Goal: Task Accomplishment & Management: Complete application form

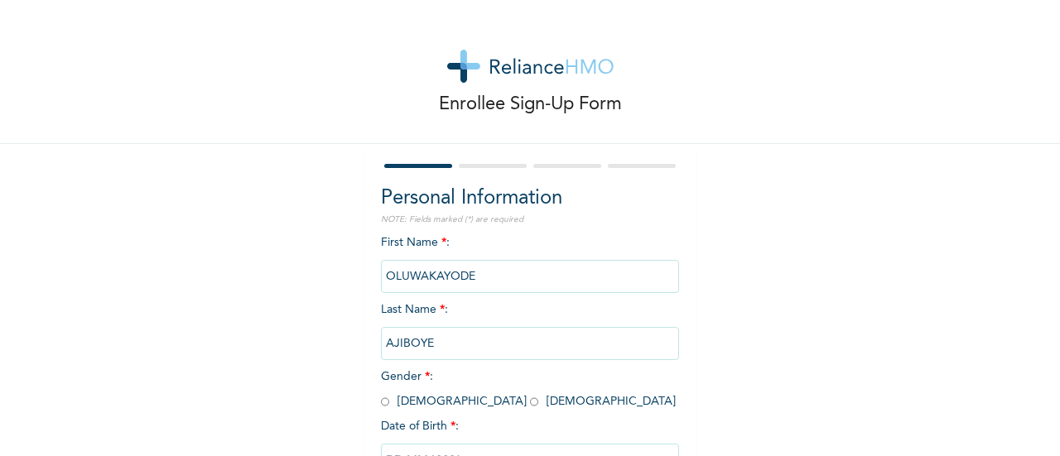
scroll to position [128, 0]
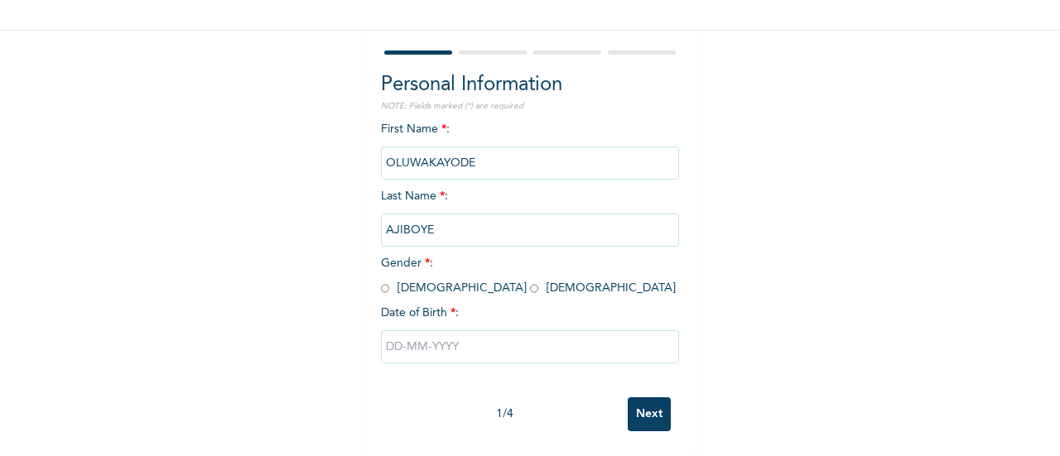
click at [381, 281] on input "radio" at bounding box center [385, 289] width 8 height 16
radio input "true"
click at [383, 335] on input "text" at bounding box center [530, 346] width 298 height 33
select select "8"
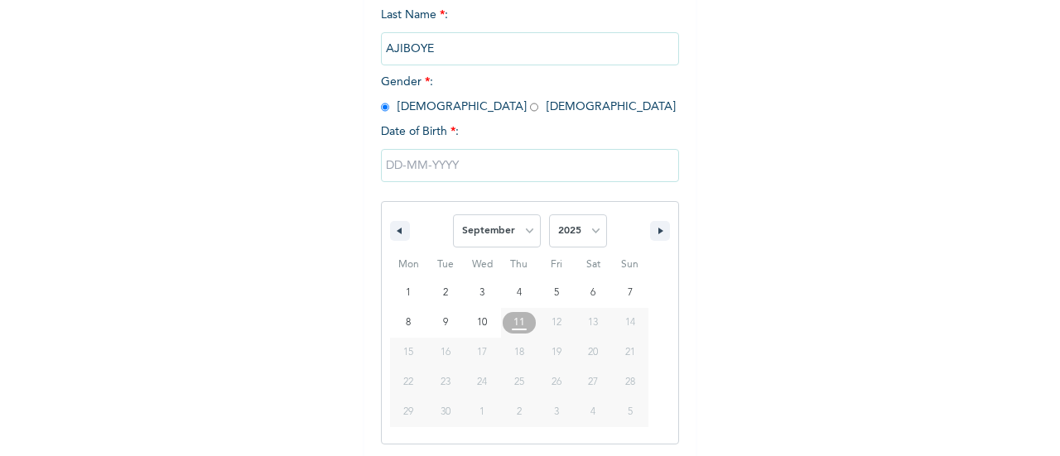
scroll to position [297, 0]
click at [588, 229] on select "2025 2024 2023 2022 2021 2020 2019 2018 2017 2016 2015 2014 2013 2012 2011 2010…" at bounding box center [578, 228] width 58 height 33
select select "1988"
click at [549, 214] on select "2025 2024 2023 2022 2021 2020 2019 2018 2017 2016 2015 2014 2013 2012 2011 2010…" at bounding box center [578, 228] width 58 height 33
drag, startPoint x: 523, startPoint y: 230, endPoint x: 537, endPoint y: 171, distance: 60.3
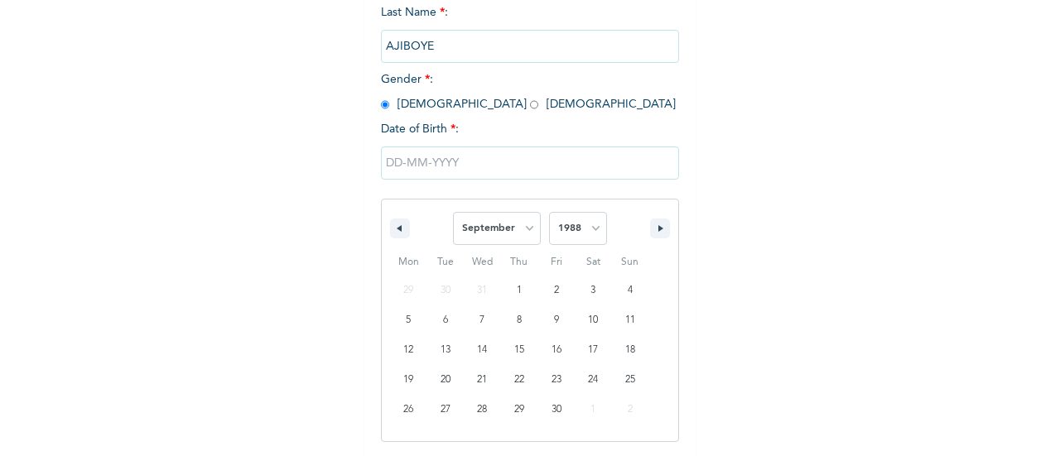
click at [523, 230] on select "January February March April May June July August September October November De…" at bounding box center [497, 228] width 88 height 33
select select "2"
click at [453, 214] on select "January February March April May June July August September October November De…" at bounding box center [497, 228] width 88 height 33
type input "[DATE]"
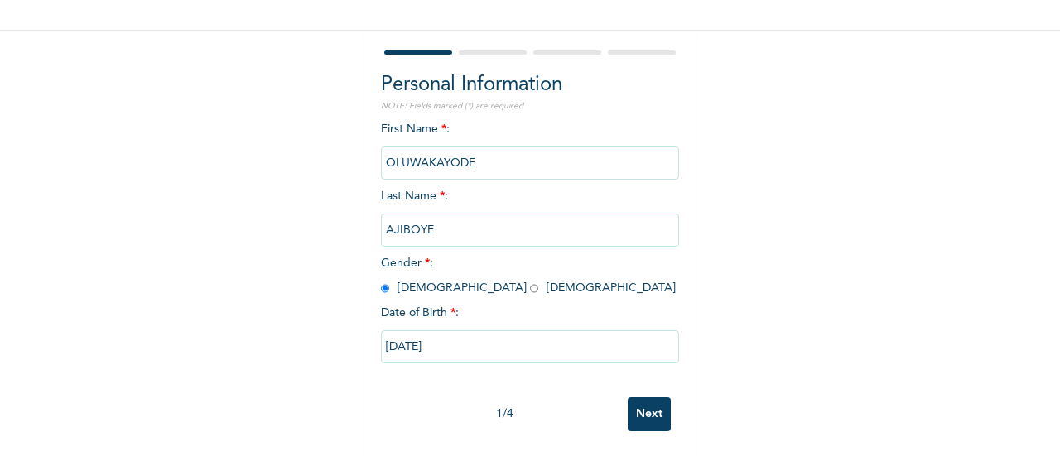
scroll to position [128, 0]
click at [639, 398] on input "Next" at bounding box center [649, 415] width 43 height 34
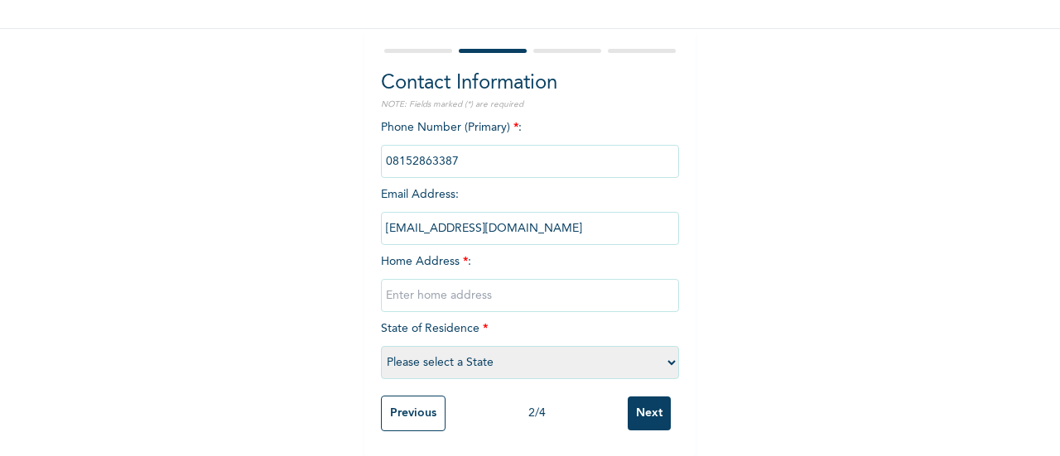
click at [524, 284] on input "text" at bounding box center [530, 295] width 298 height 33
type input "Plot 6A, [GEOGRAPHIC_DATA]"
select select "25"
type input "Plot 6A, [GEOGRAPHIC_DATA] [GEOGRAPHIC_DATA]"
click at [638, 405] on input "Next" at bounding box center [649, 414] width 43 height 34
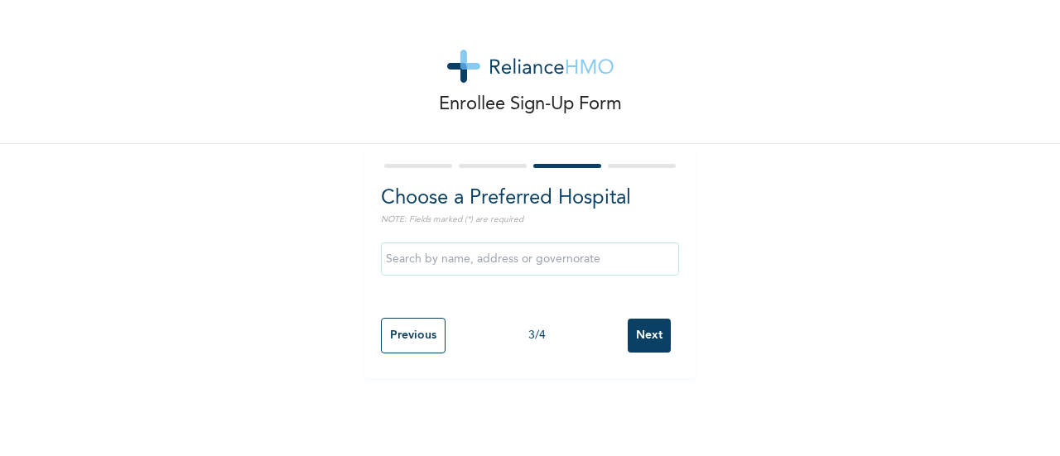
scroll to position [0, 0]
click at [517, 259] on input "text" at bounding box center [530, 259] width 298 height 33
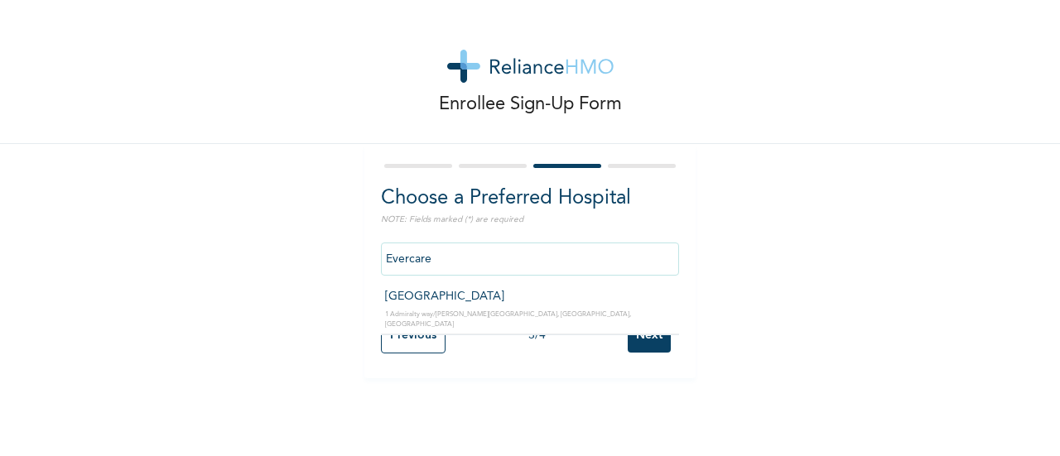
type input "[GEOGRAPHIC_DATA]"
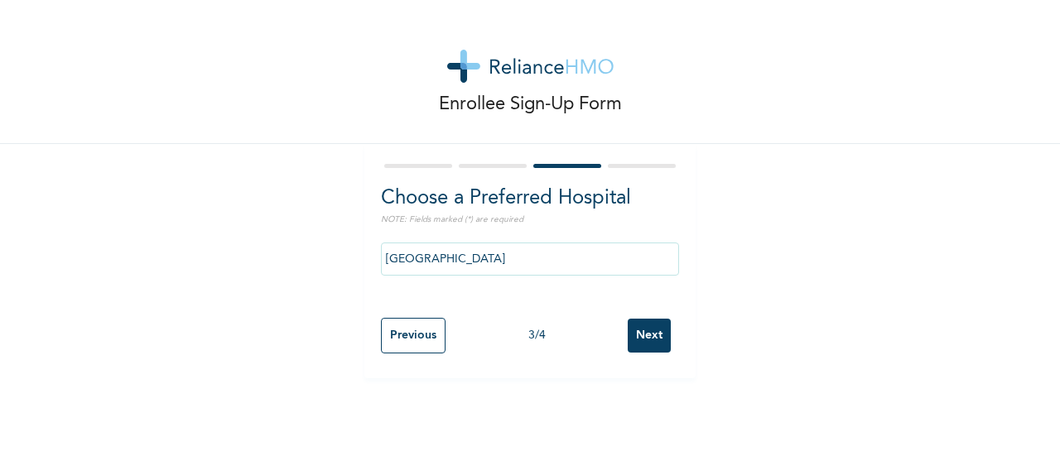
click at [633, 330] on input "Next" at bounding box center [649, 336] width 43 height 34
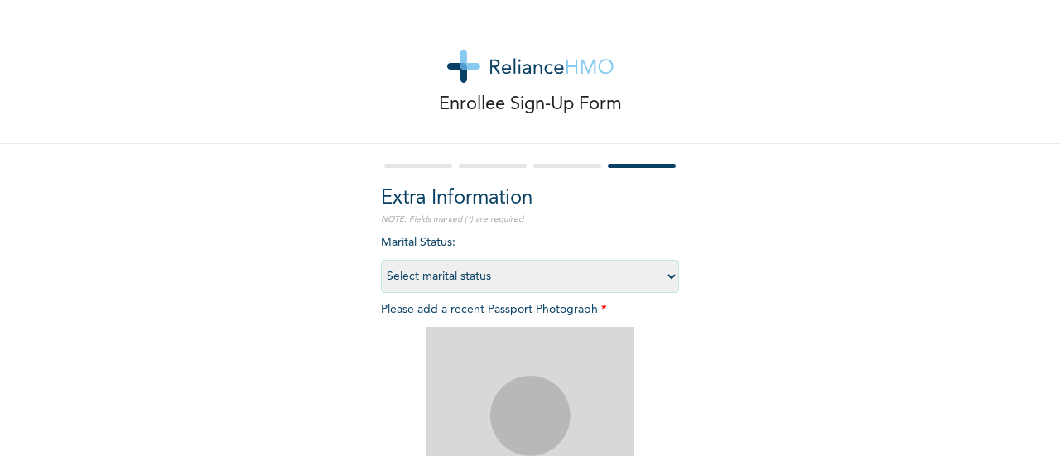
click at [666, 279] on select "Select marital status [DEMOGRAPHIC_DATA] Married [DEMOGRAPHIC_DATA] Widow/[DEMO…" at bounding box center [530, 276] width 298 height 33
select select "1"
click at [381, 260] on select "Select marital status [DEMOGRAPHIC_DATA] Married [DEMOGRAPHIC_DATA] Widow/[DEMO…" at bounding box center [530, 276] width 298 height 33
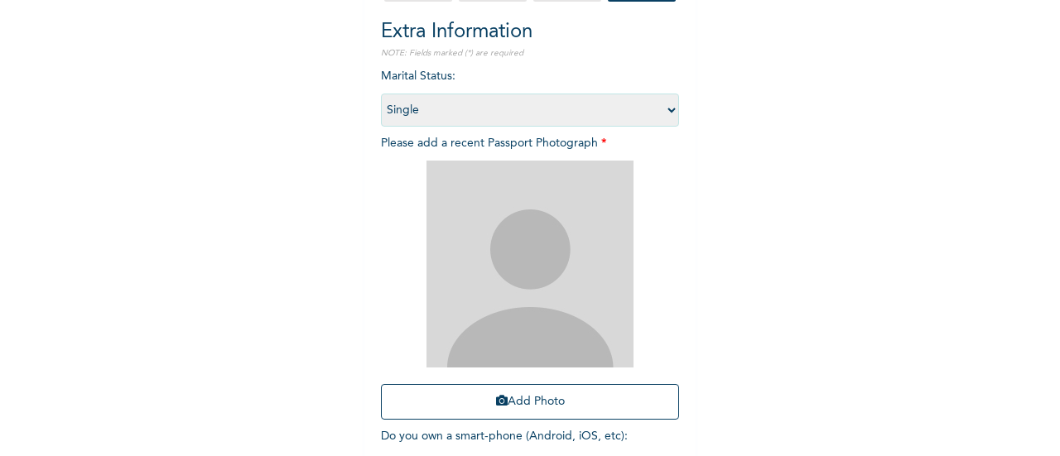
scroll to position [182, 0]
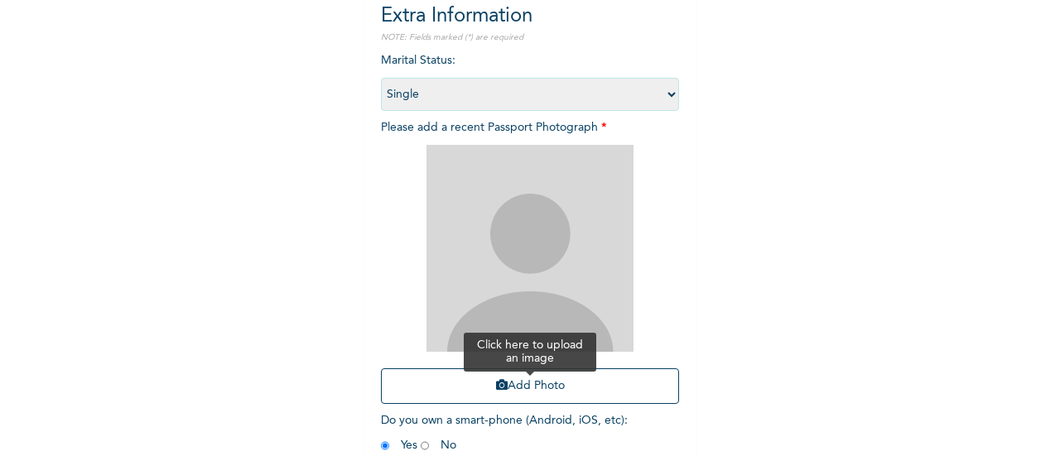
click at [506, 396] on button "Add Photo" at bounding box center [530, 387] width 298 height 36
click at [586, 387] on button "Add Photo" at bounding box center [530, 387] width 298 height 36
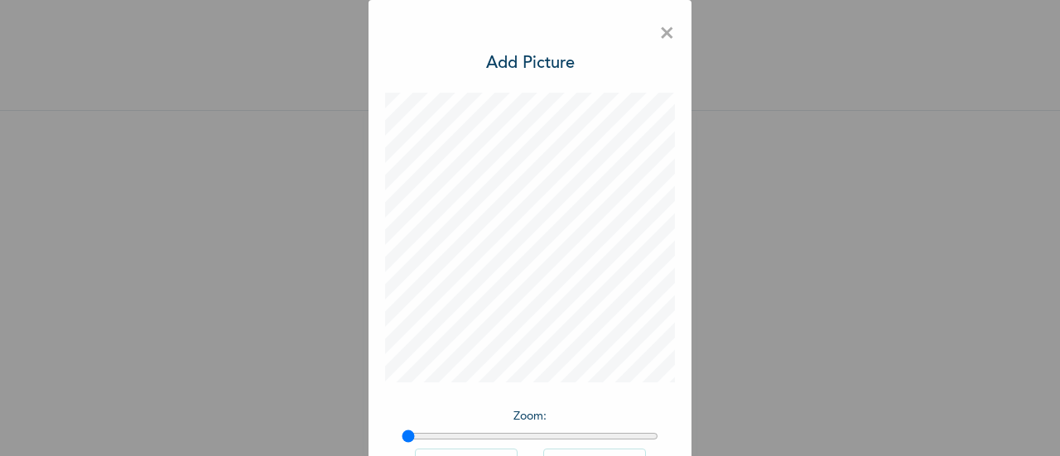
scroll to position [46, 0]
click at [668, 34] on span "×" at bounding box center [667, 34] width 16 height 35
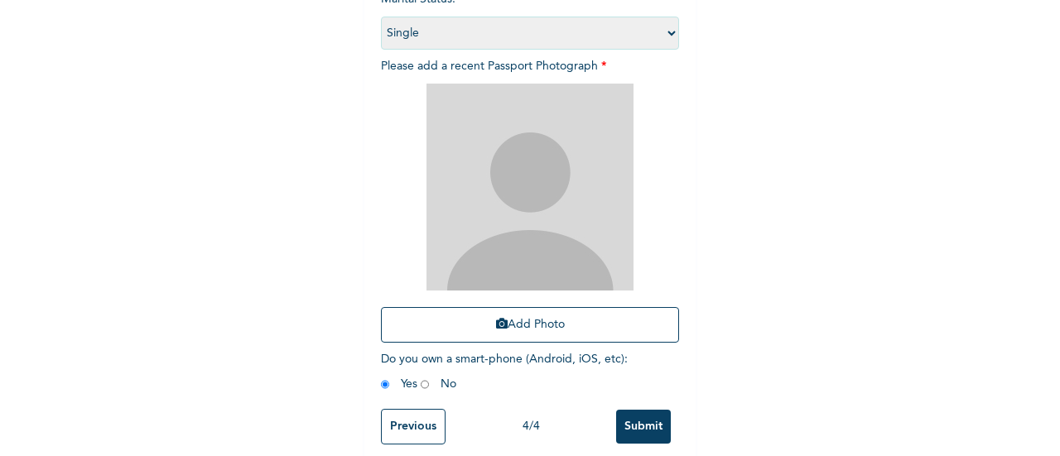
scroll to position [245, 0]
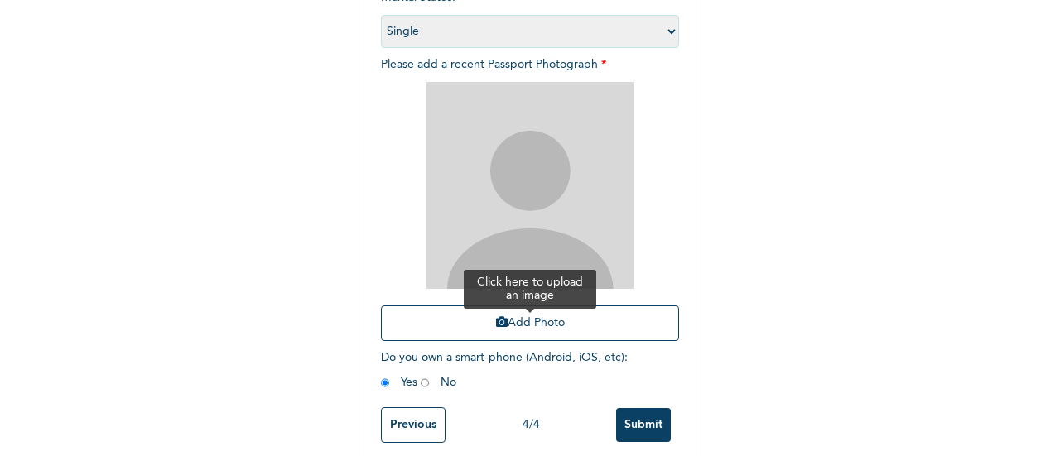
click at [599, 340] on button "Add Photo" at bounding box center [530, 324] width 298 height 36
click at [755, 183] on div "Enrollee Sign-Up Form Extra Information NOTE: Fields marked (*) are required Ma…" at bounding box center [530, 111] width 1060 height 713
click at [527, 327] on button "Add Photo" at bounding box center [530, 324] width 298 height 36
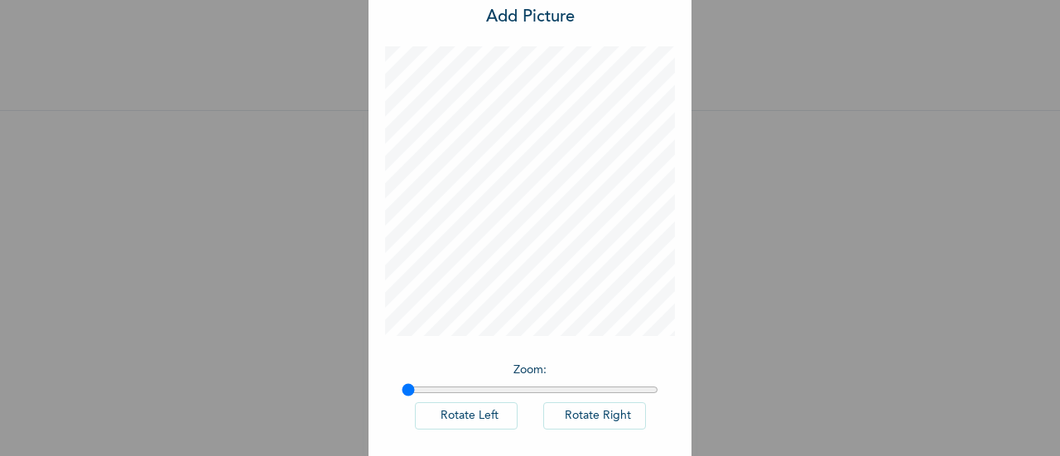
scroll to position [64, 0]
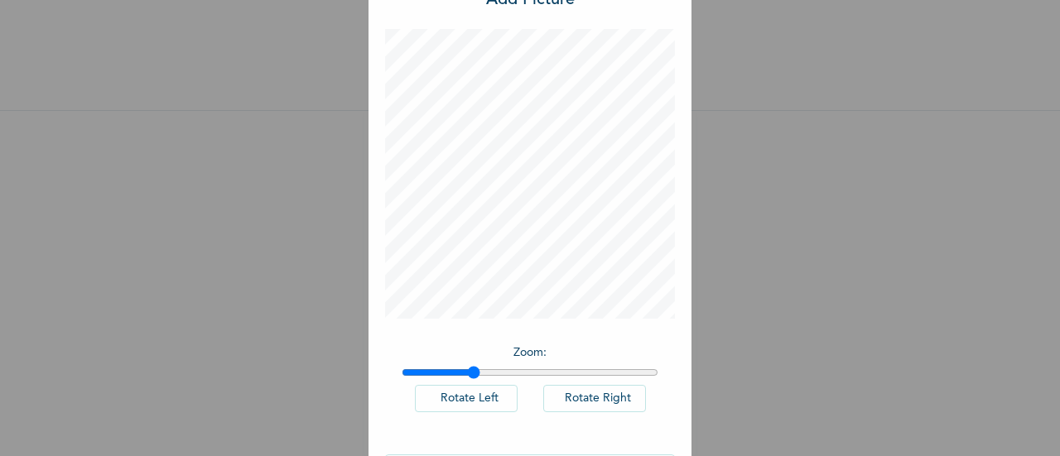
drag, startPoint x: 401, startPoint y: 374, endPoint x: 467, endPoint y: 377, distance: 66.3
type input "1.27"
click at [467, 377] on input "range" at bounding box center [530, 372] width 257 height 13
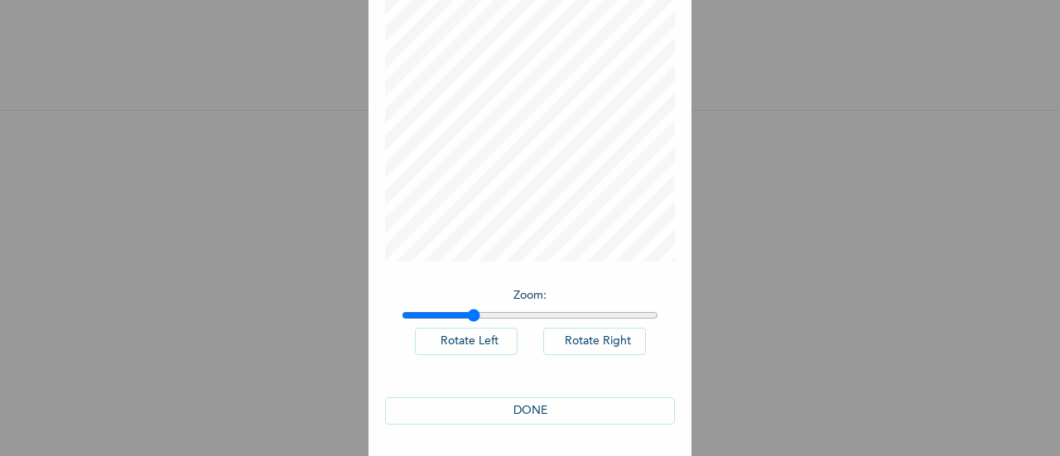
click at [517, 413] on button "DONE" at bounding box center [530, 411] width 290 height 27
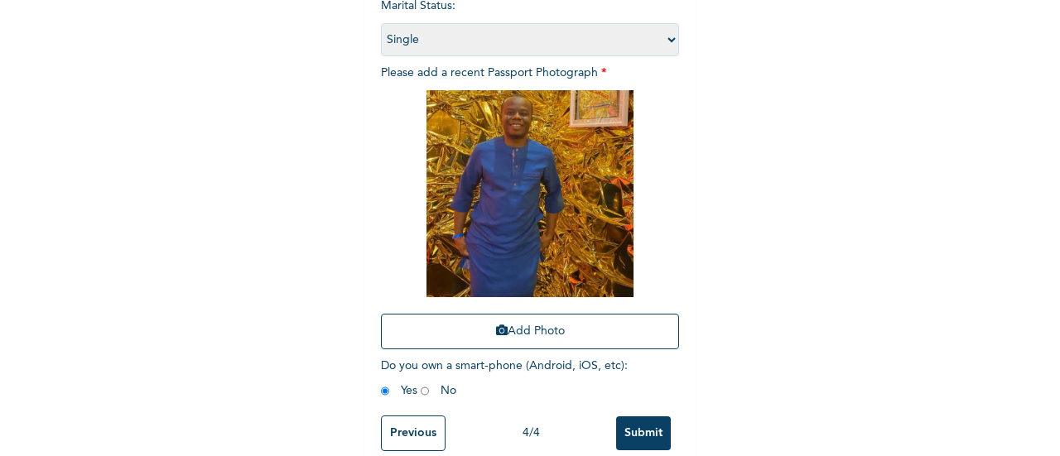
scroll to position [270, 0]
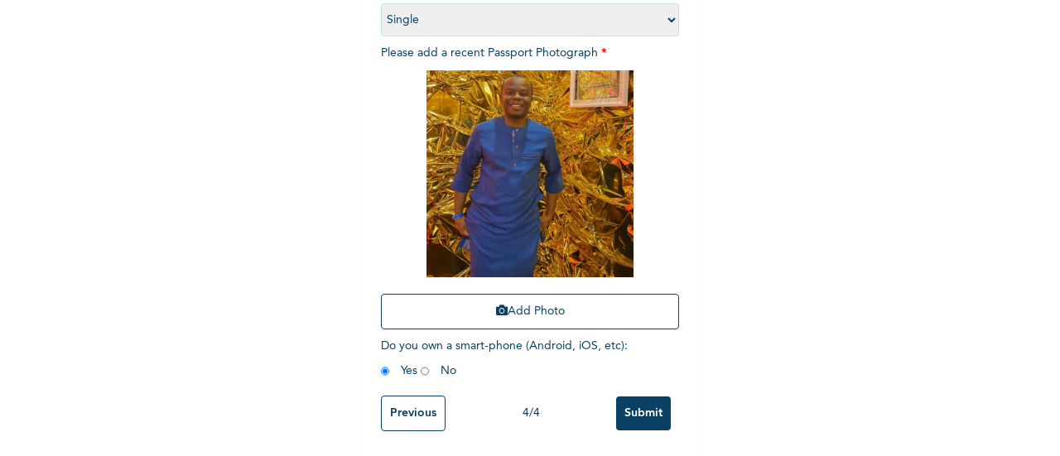
click at [643, 397] on input "Submit" at bounding box center [643, 414] width 55 height 34
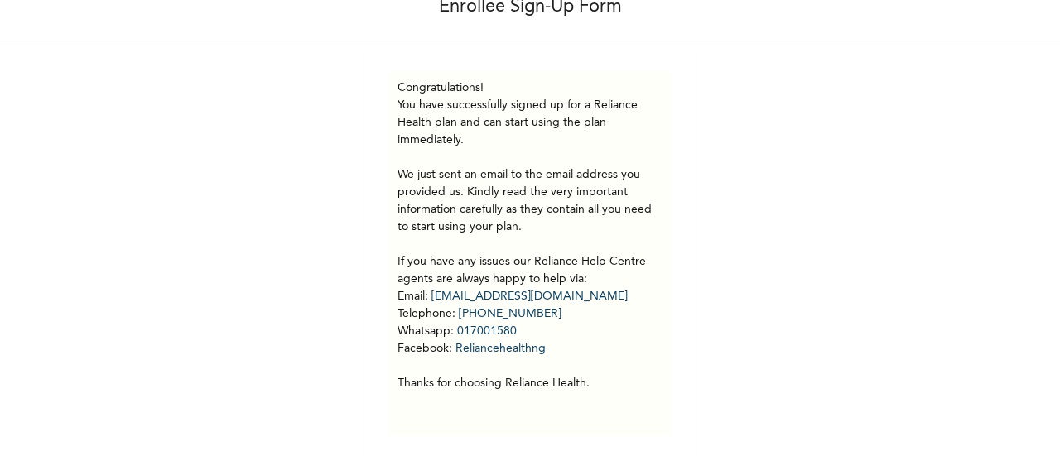
scroll to position [96, 0]
